Goal: Task Accomplishment & Management: Use online tool/utility

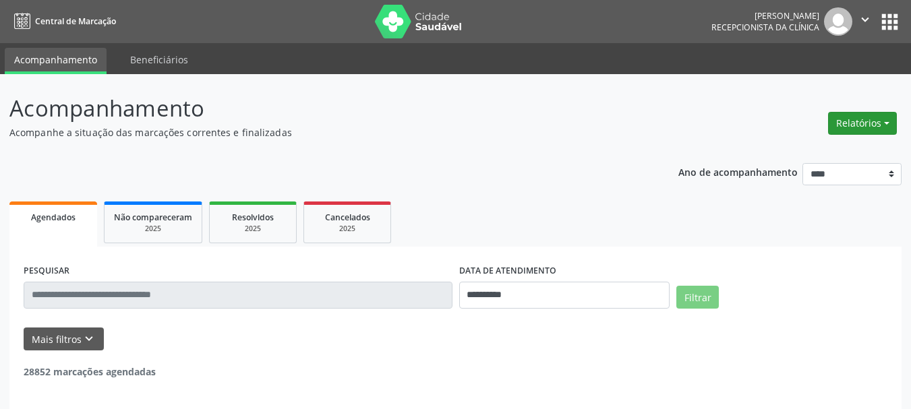
click at [845, 127] on button "Relatórios" at bounding box center [862, 123] width 69 height 23
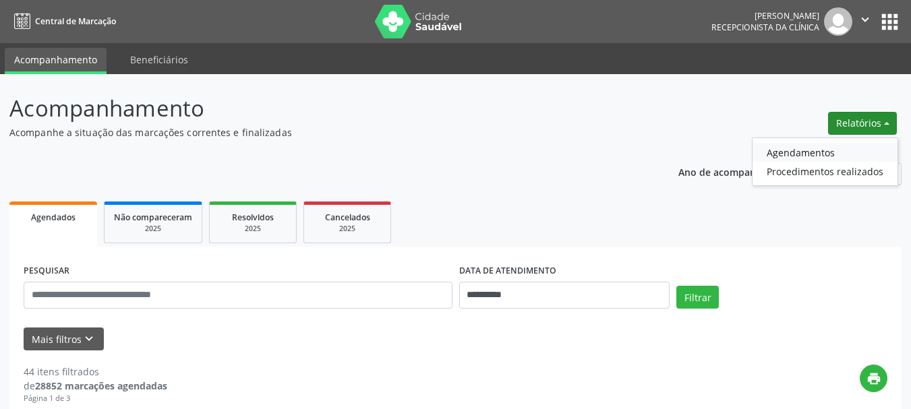
click at [803, 158] on link "Agendamentos" at bounding box center [824, 152] width 145 height 19
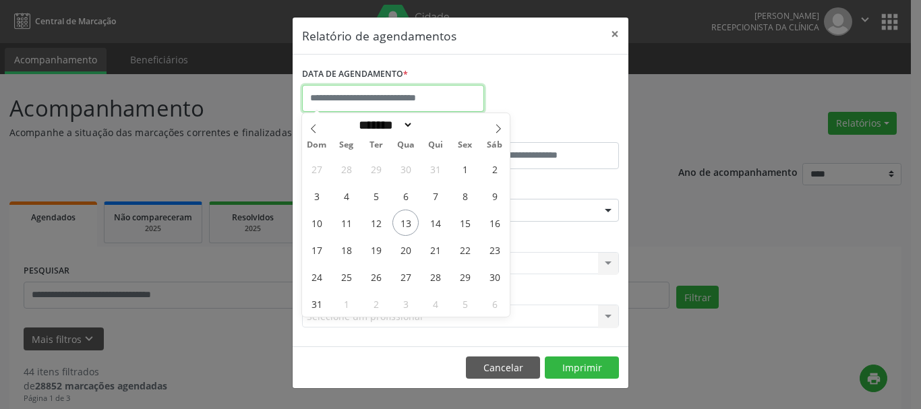
click at [351, 99] on input "text" at bounding box center [393, 98] width 182 height 27
click at [460, 227] on span "15" at bounding box center [465, 223] width 26 height 26
type input "**********"
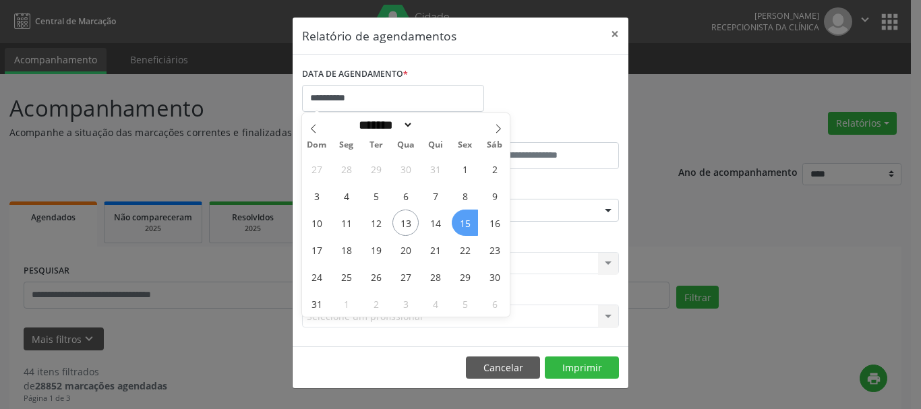
click at [460, 227] on span "15" at bounding box center [465, 223] width 26 height 26
click at [460, 227] on div "ESPECIALIDADE Seleciona uma especialidade Todas as especialidades Alergologia A…" at bounding box center [461, 205] width 324 height 53
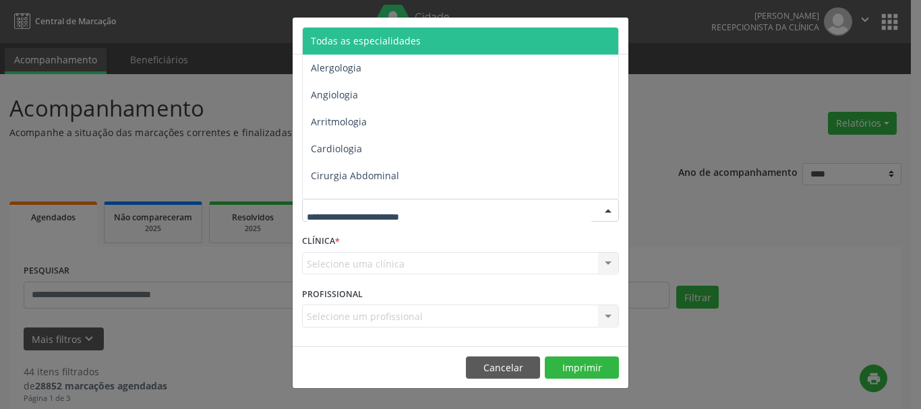
click at [473, 210] on div at bounding box center [460, 210] width 317 height 23
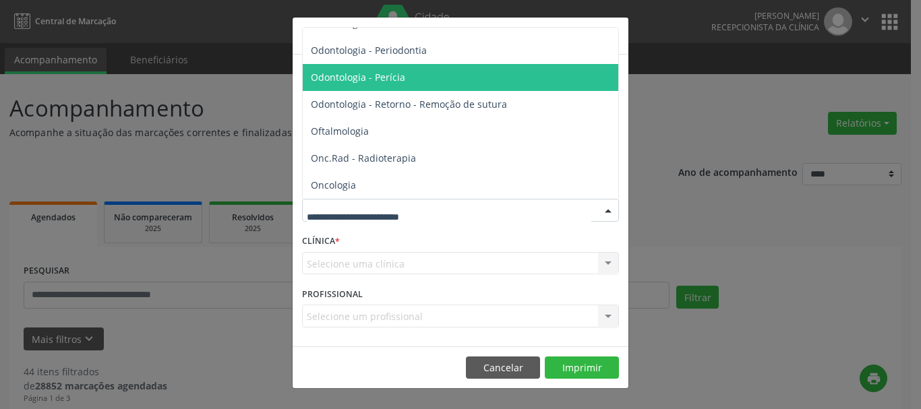
scroll to position [1820, 0]
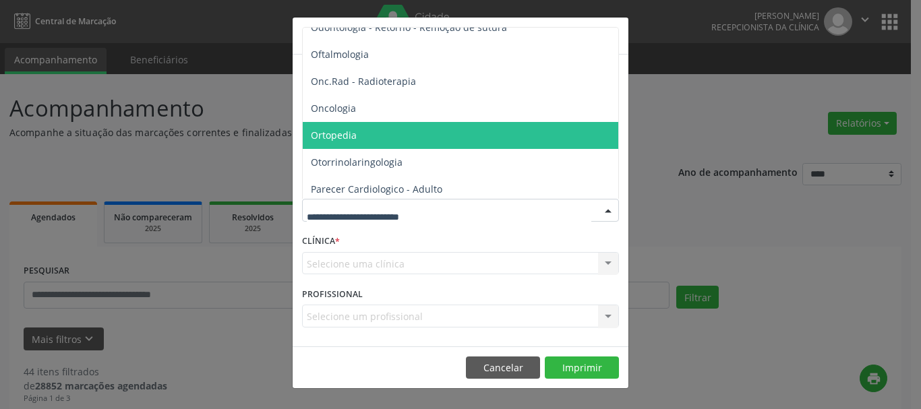
click at [340, 131] on span "Ortopedia" at bounding box center [334, 135] width 46 height 13
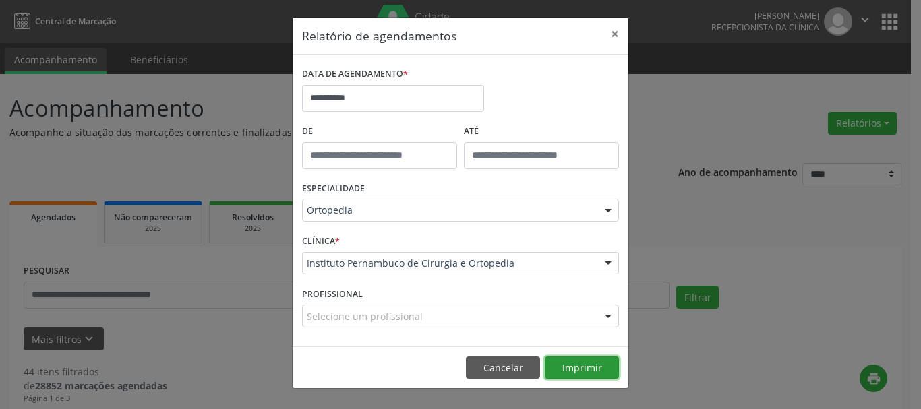
click at [567, 359] on button "Imprimir" at bounding box center [582, 368] width 74 height 23
